Goal: Check status: Check status

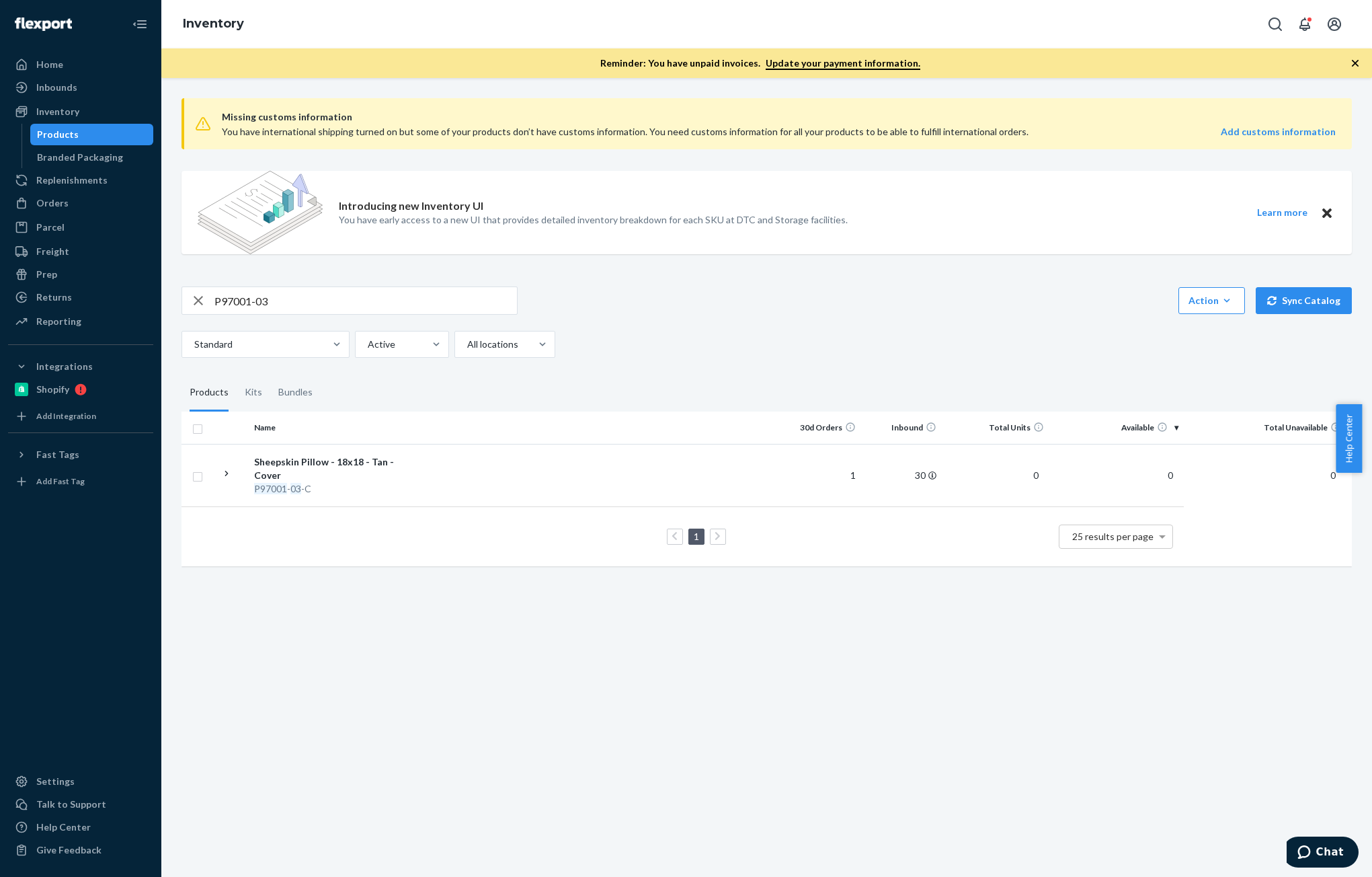
click at [307, 308] on input "P97001-03" at bounding box center [365, 301] width 302 height 27
paste input "D70005-01"
type input "D70005-01"
click at [296, 308] on input "D70005-01" at bounding box center [365, 301] width 302 height 27
click at [35, 194] on div "Orders" at bounding box center [81, 202] width 143 height 19
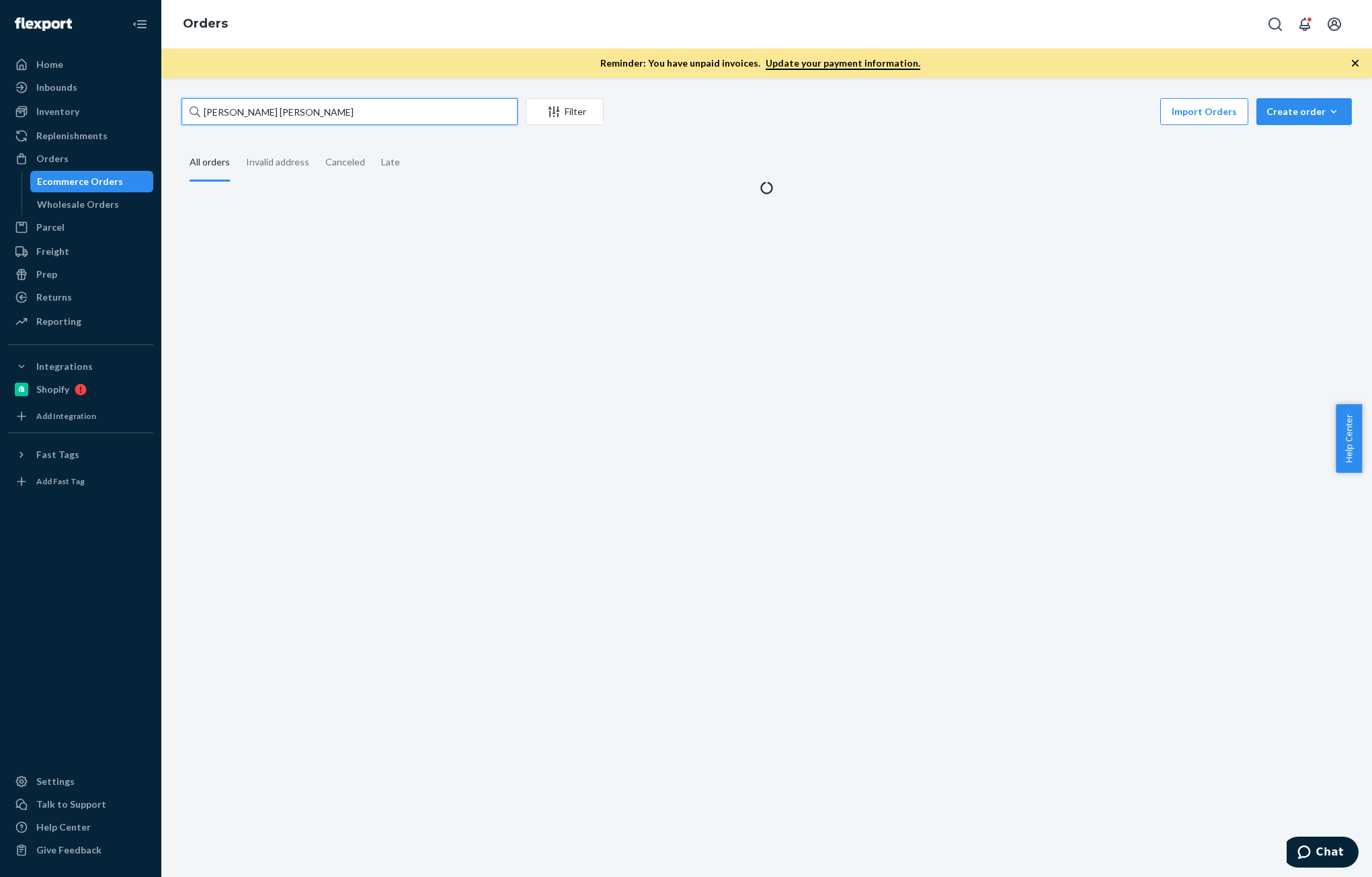
click at [325, 112] on input "[PERSON_NAME] [PERSON_NAME]" at bounding box center [349, 112] width 336 height 27
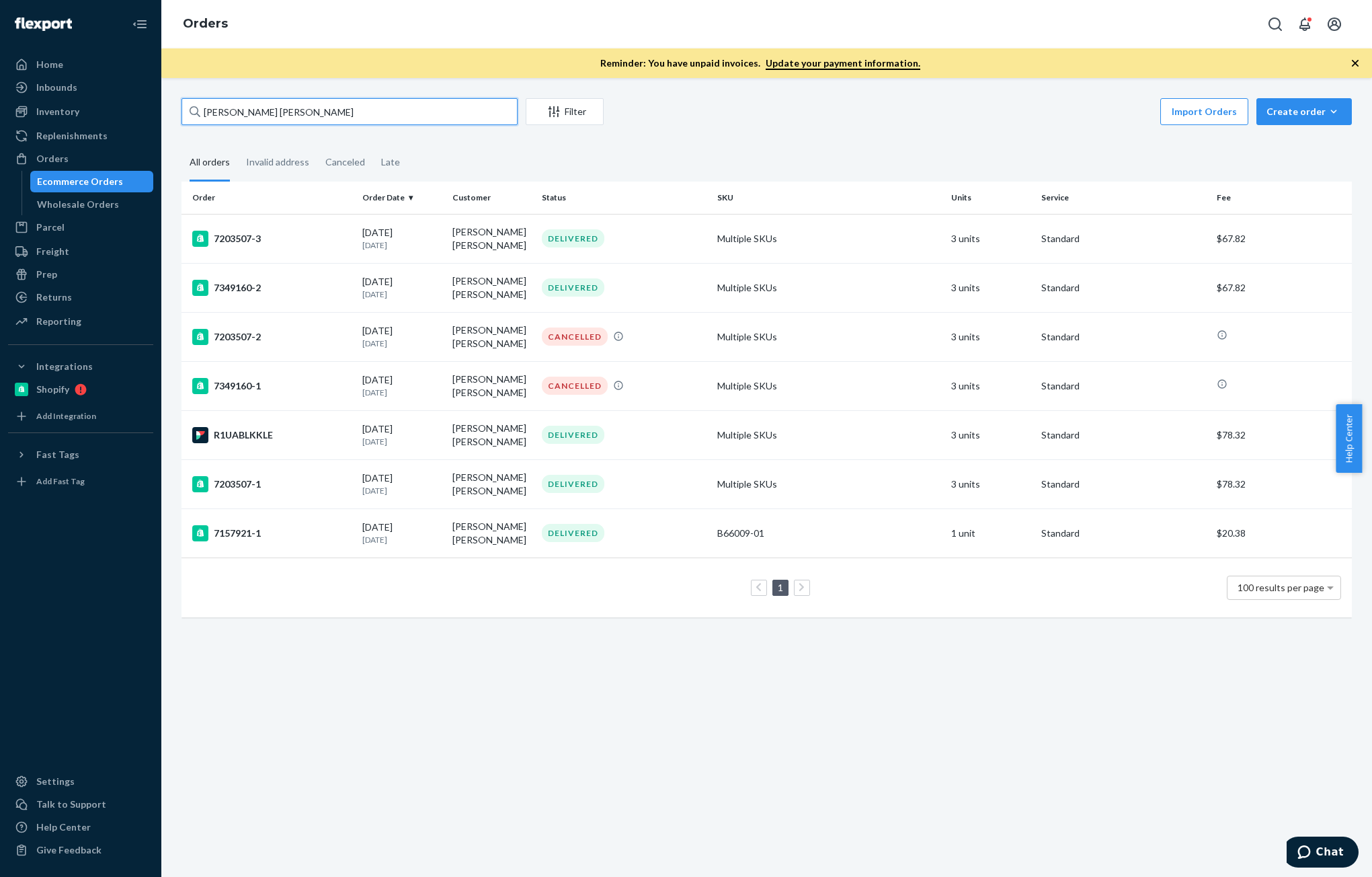
paste input "[PERSON_NAME]"
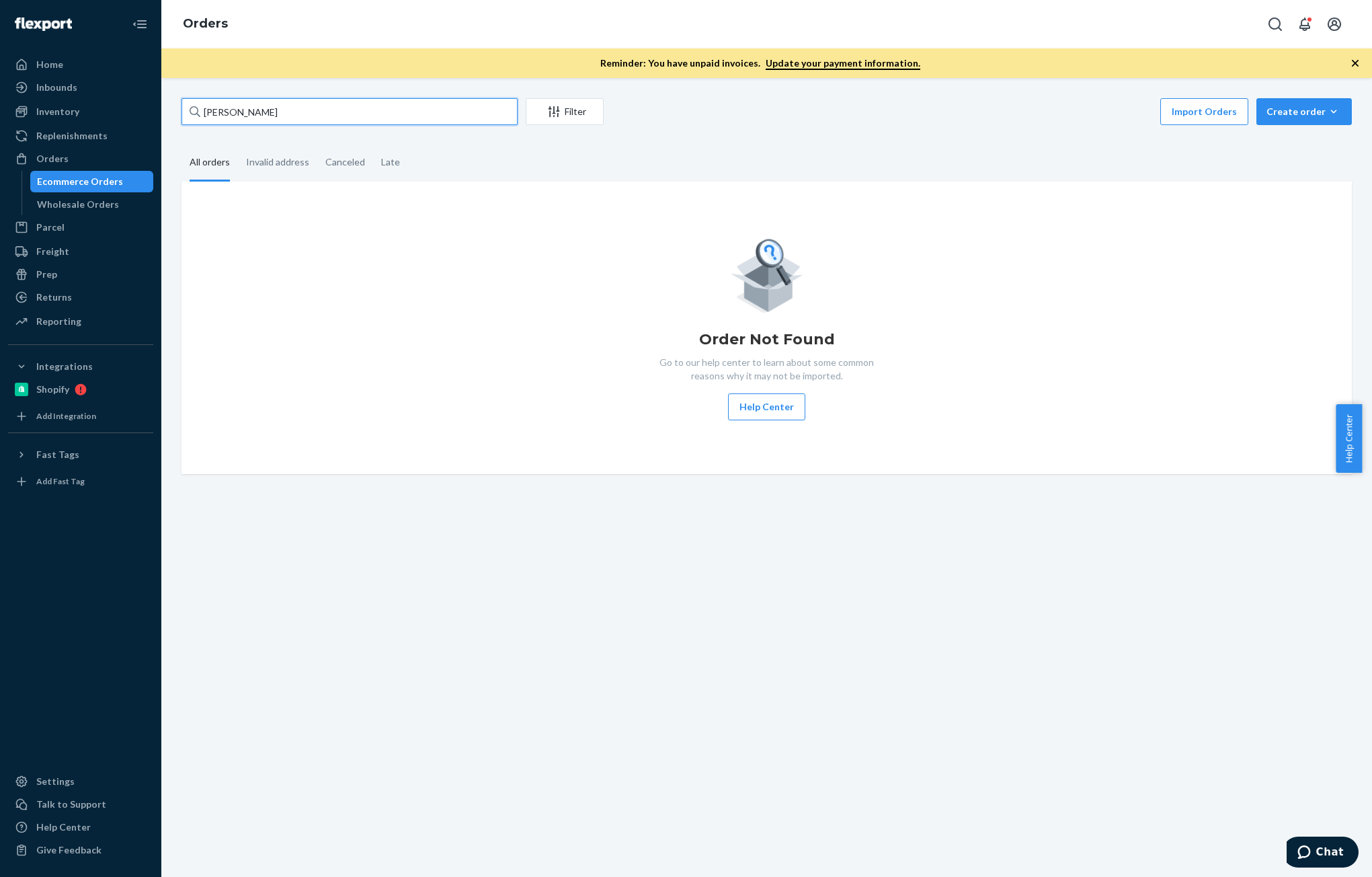
click at [292, 115] on input "[PERSON_NAME]" at bounding box center [349, 112] width 336 height 27
paste input "137002485"
type input "137002485"
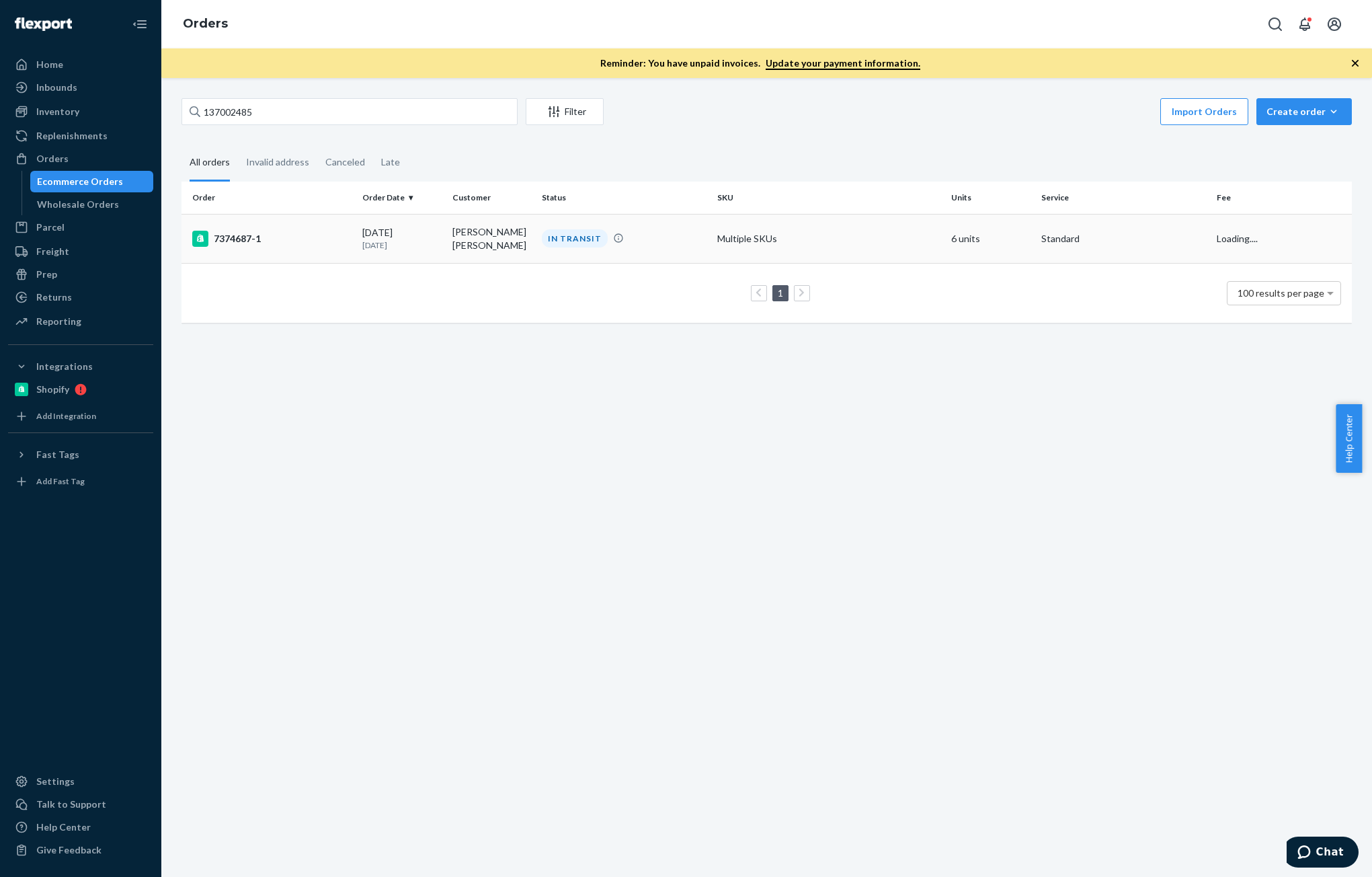
click at [289, 237] on div "7374687-1" at bounding box center [272, 239] width 160 height 16
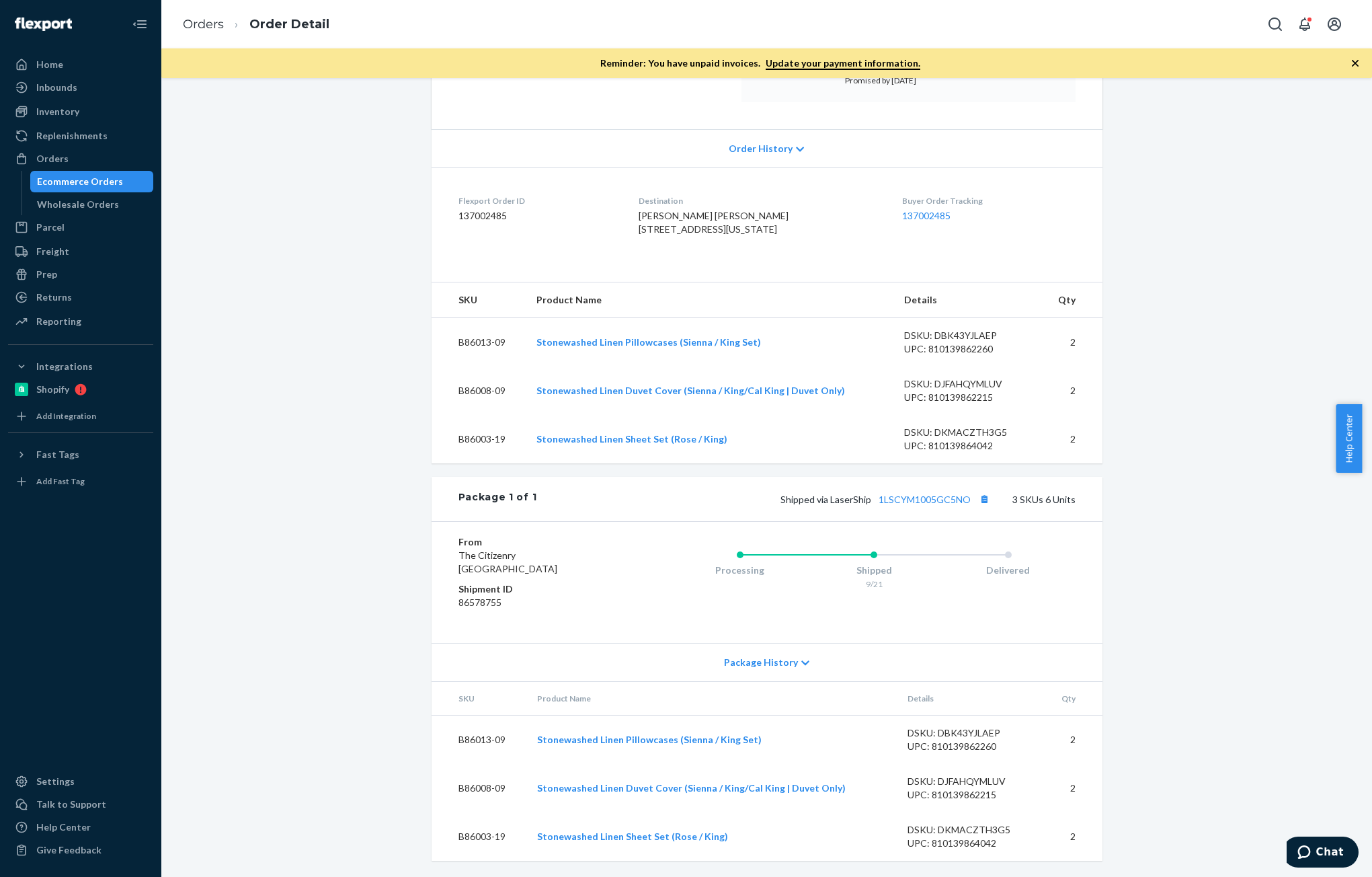
scroll to position [265, 0]
